Goal: Communication & Community: Answer question/provide support

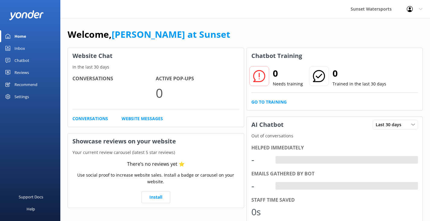
click at [23, 51] on div "Inbox" at bounding box center [19, 48] width 11 height 12
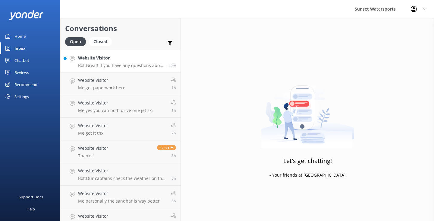
click at [119, 60] on h4 "Website Visitor" at bounding box center [121, 58] width 86 height 7
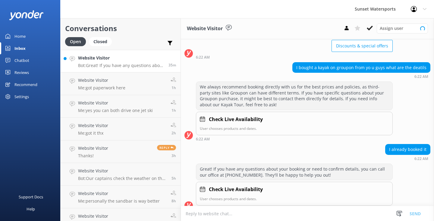
scroll to position [55, 0]
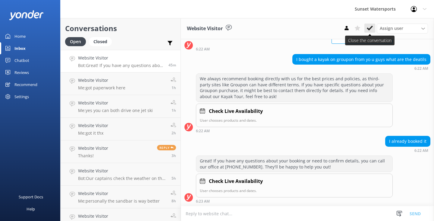
click at [373, 28] on icon at bounding box center [370, 28] width 6 height 6
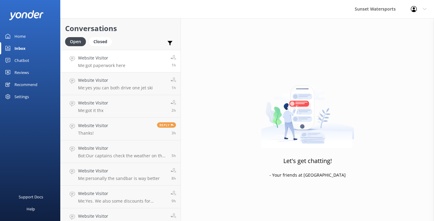
click at [151, 55] on link "Website Visitor Me: got paperwork here 1h" at bounding box center [121, 61] width 120 height 23
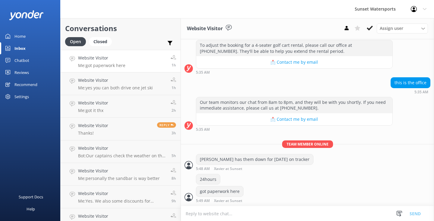
scroll to position [445, 0]
click at [373, 28] on button at bounding box center [370, 28] width 11 height 9
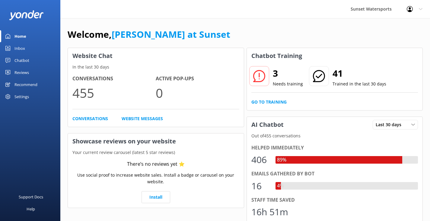
click at [22, 46] on div "Inbox" at bounding box center [19, 48] width 11 height 12
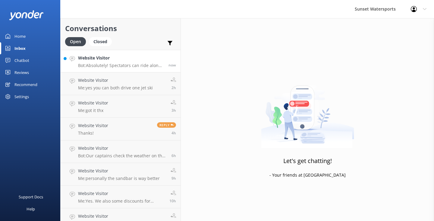
click at [130, 62] on div "Website Visitor Bot: Absolutely! Spectators can ride along on the Parasail Flig…" at bounding box center [121, 61] width 86 height 13
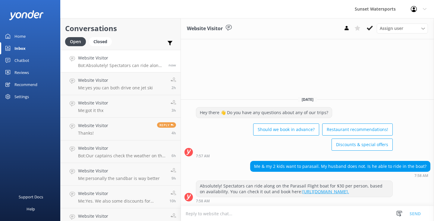
click at [199, 215] on textarea at bounding box center [307, 213] width 253 height 15
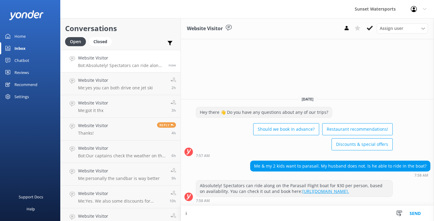
type textarea "i"
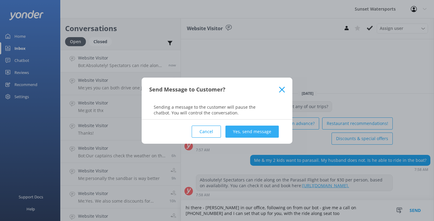
type textarea "hi there - Shaun in our office, following on from our bot - give me a call on 3…"
click at [252, 129] on button "Yes, send message" at bounding box center [252, 132] width 53 height 12
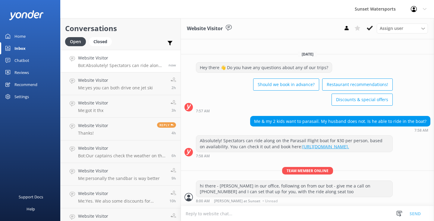
scroll to position [5, 0]
click at [206, 217] on textarea at bounding box center [307, 213] width 253 height 15
type textarea "h"
type textarea "when are you looking to go?"
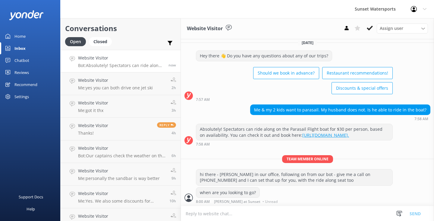
scroll to position [17, 0]
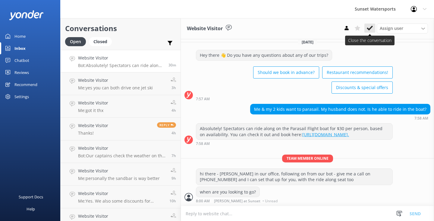
click at [371, 30] on icon at bounding box center [370, 28] width 6 height 6
